Goal: Information Seeking & Learning: Learn about a topic

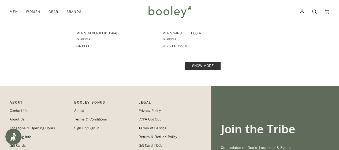
scroll to position [821, 0]
click at [197, 61] on link "Show more" at bounding box center [202, 65] width 35 height 8
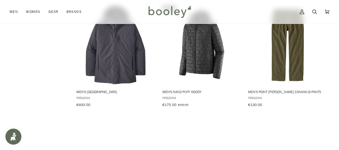
scroll to position [835, 0]
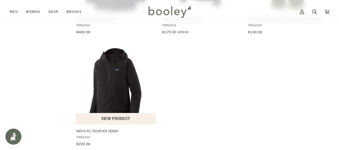
click at [118, 76] on img "Men's R1 TechFace Hoody" at bounding box center [116, 84] width 80 height 80
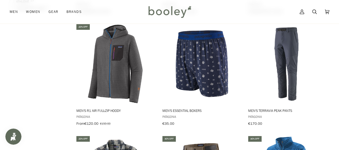
scroll to position [408, 0]
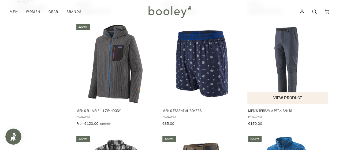
click at [290, 51] on img "Men's Terravia Peak Pants" at bounding box center [288, 63] width 80 height 80
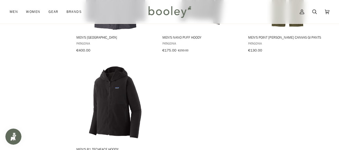
scroll to position [821, 0]
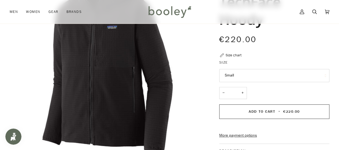
scroll to position [74, 0]
click at [280, 77] on button "Small" at bounding box center [274, 75] width 110 height 13
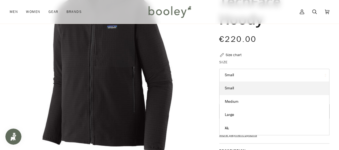
click at [194, 97] on img "Men's R1 TechFace Hoody" at bounding box center [110, 63] width 200 height 200
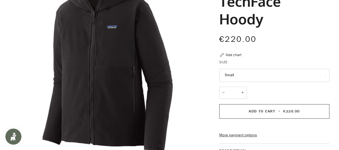
scroll to position [0, 0]
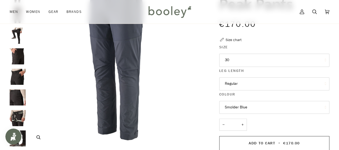
scroll to position [72, 0]
click at [20, 76] on img "Patagonia Men's Terravia Peak Pants - Booley Galway" at bounding box center [18, 76] width 16 height 16
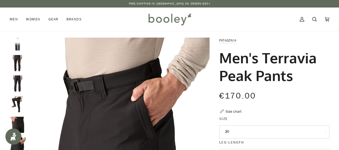
scroll to position [1, 0]
